Goal: Find specific page/section: Find specific page/section

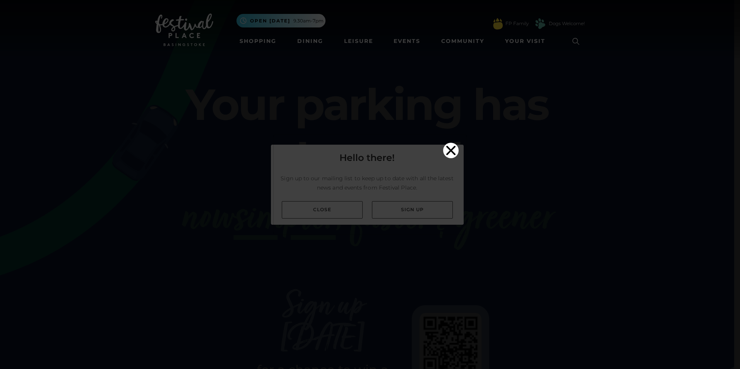
click at [452, 143] on icon "Close" at bounding box center [450, 150] width 15 height 15
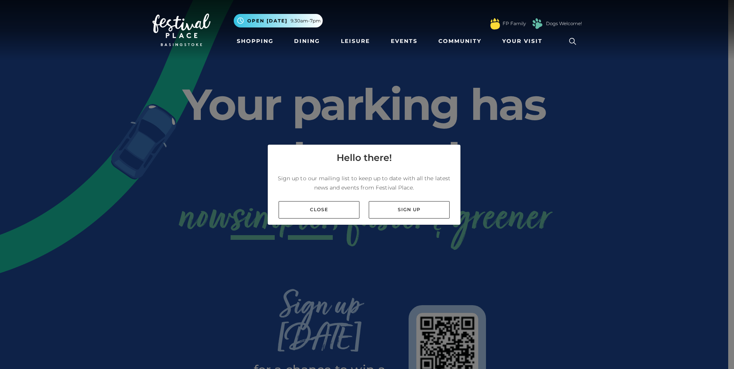
click at [258, 41] on link "Shopping" at bounding box center [255, 41] width 43 height 14
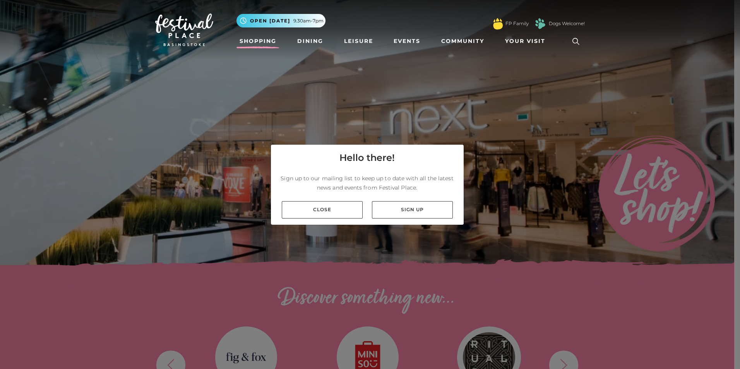
click at [342, 207] on link "Close" at bounding box center [322, 209] width 81 height 17
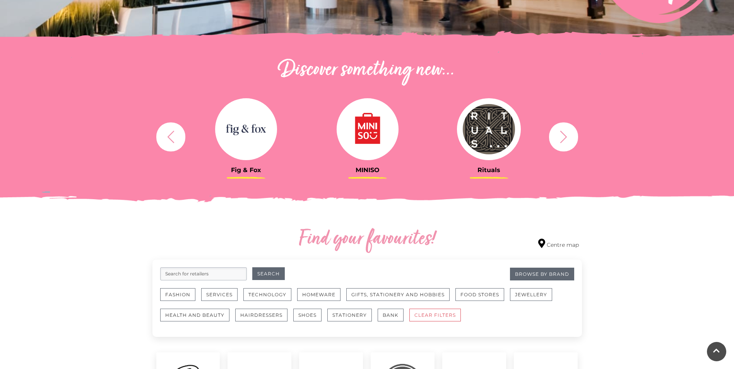
scroll to position [271, 0]
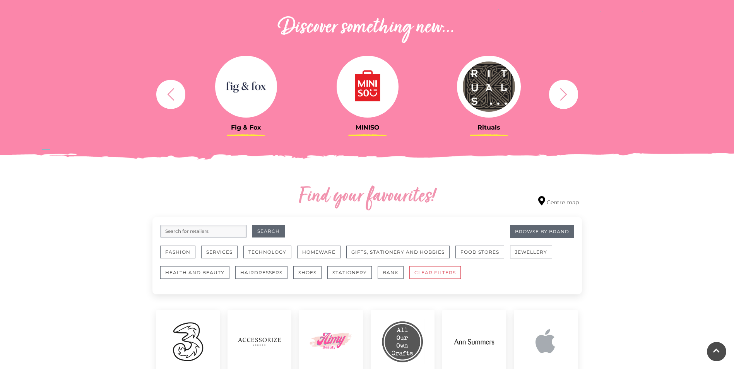
click at [559, 98] on icon "button" at bounding box center [563, 94] width 14 height 14
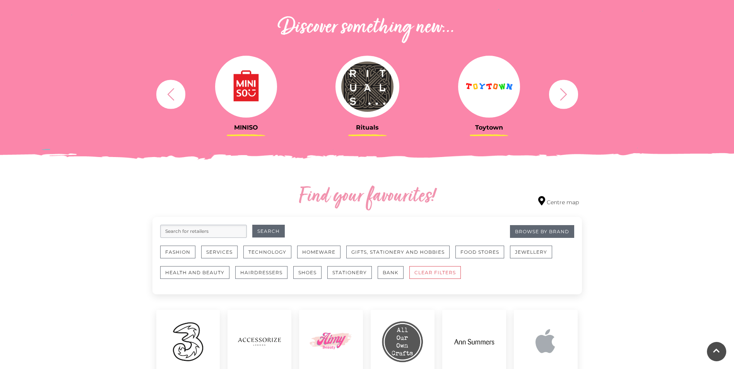
click at [559, 98] on icon "button" at bounding box center [563, 94] width 14 height 14
click at [198, 272] on button "Health and Beauty" at bounding box center [194, 272] width 69 height 13
